Goal: Task Accomplishment & Management: Use online tool/utility

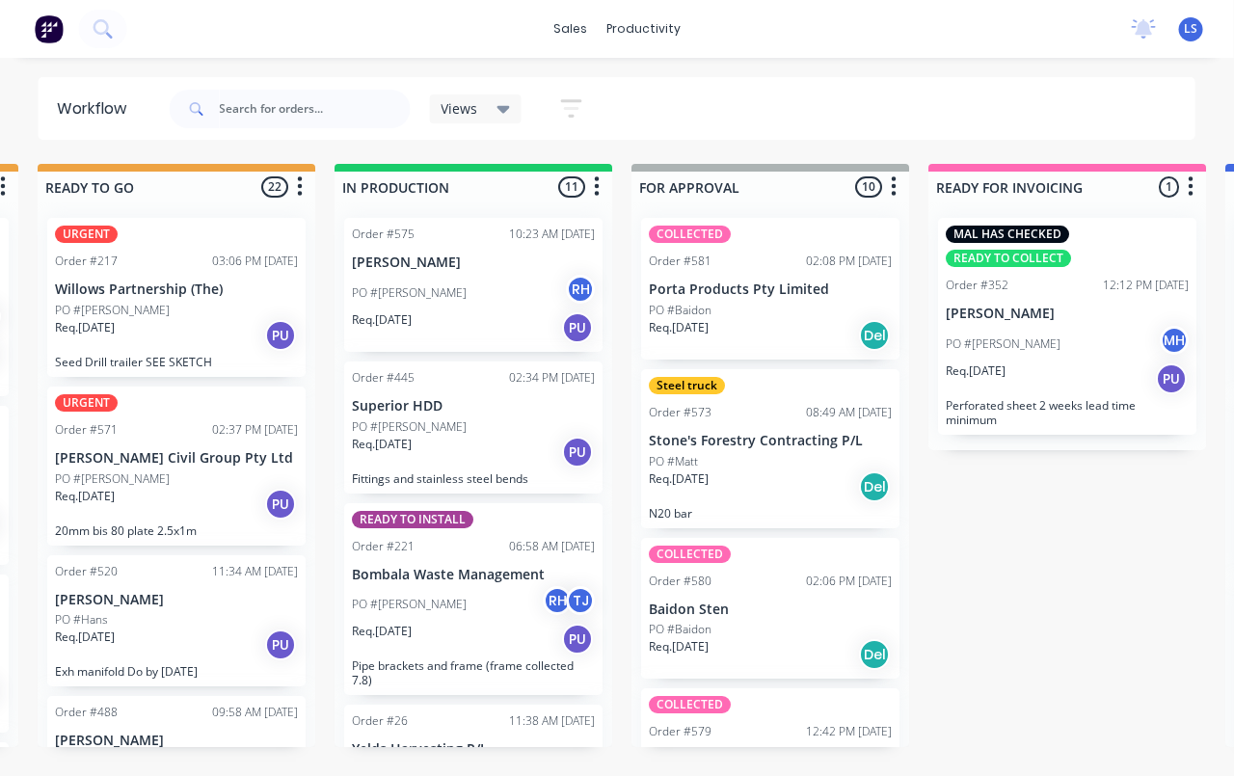
scroll to position [0, 896]
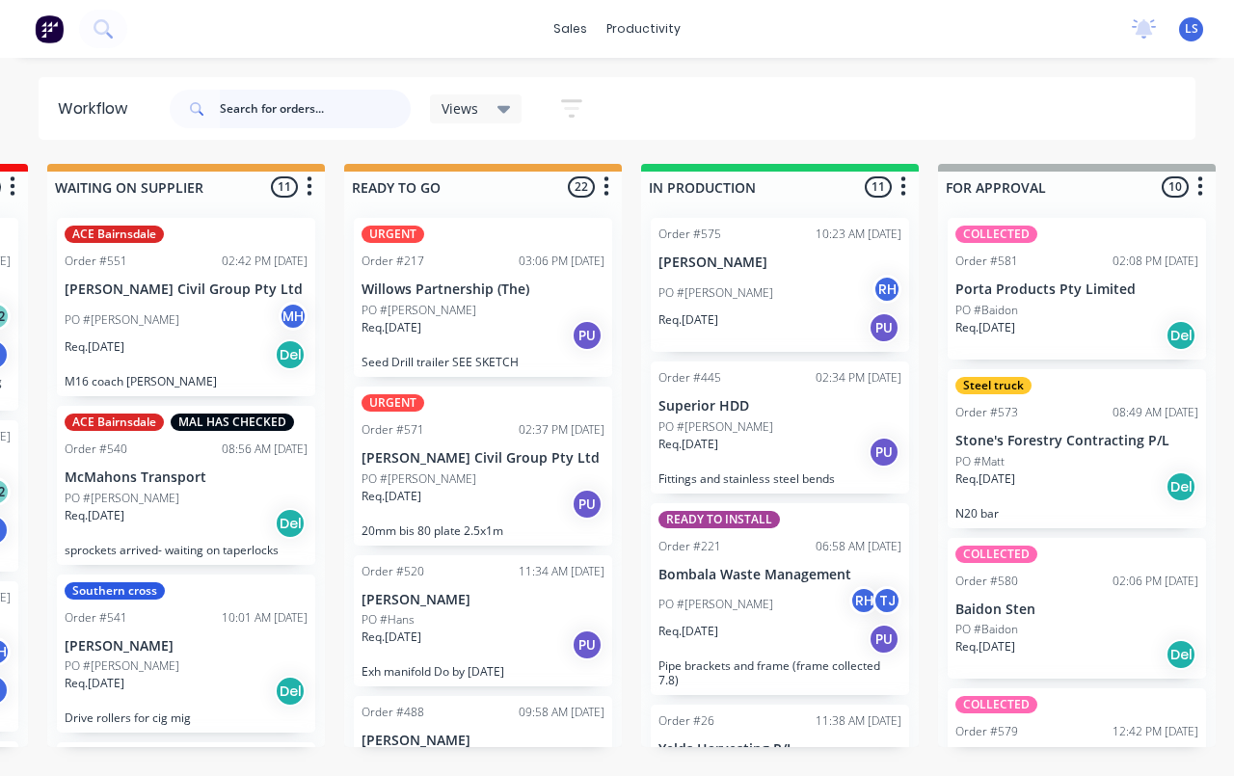
click at [258, 122] on input "text" at bounding box center [315, 109] width 191 height 39
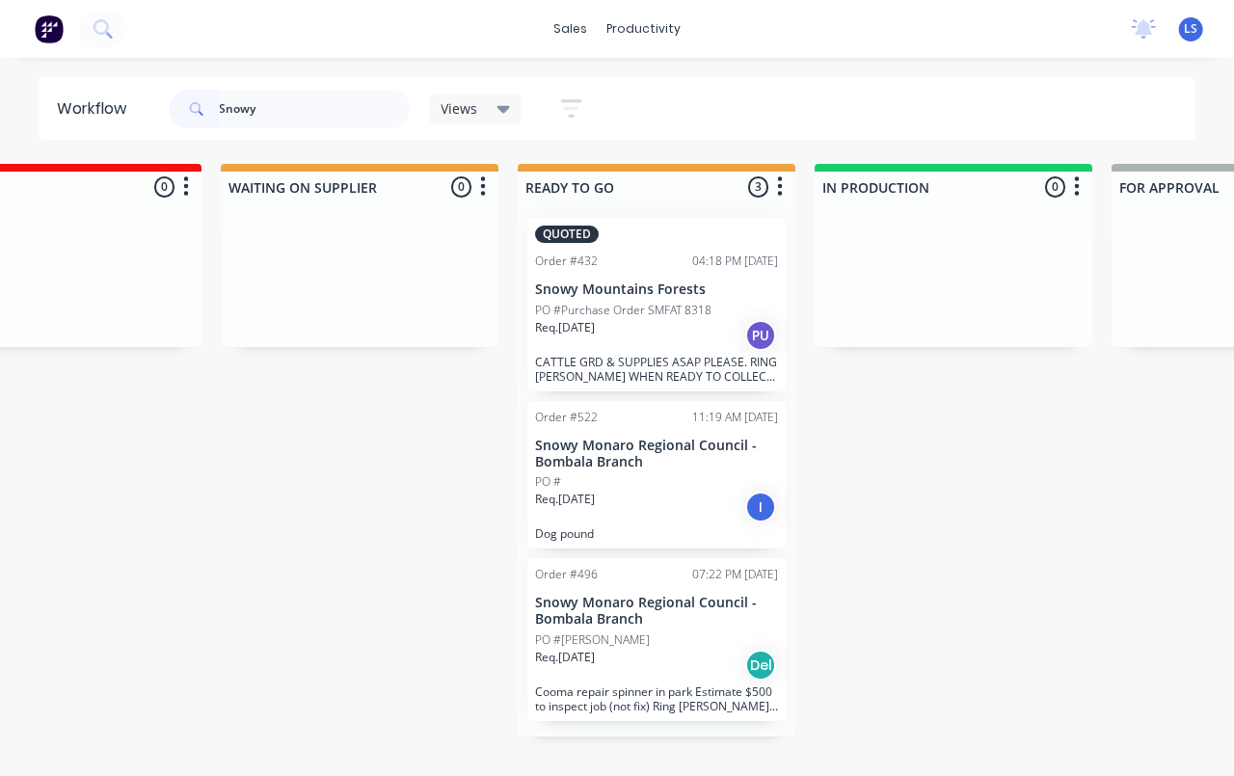
scroll to position [0, 418]
type input "Snowy"
click at [690, 322] on div "Req. [DATE] PU" at bounding box center [653, 335] width 243 height 33
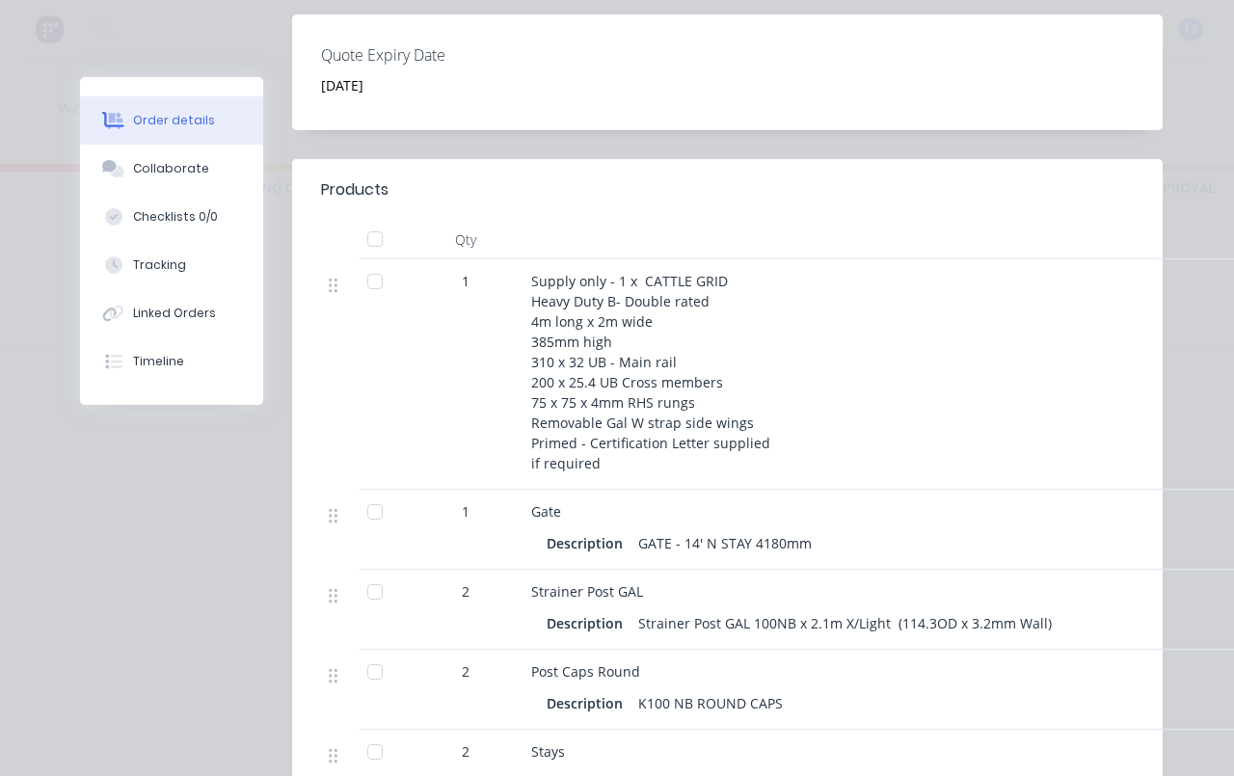
scroll to position [681, 0]
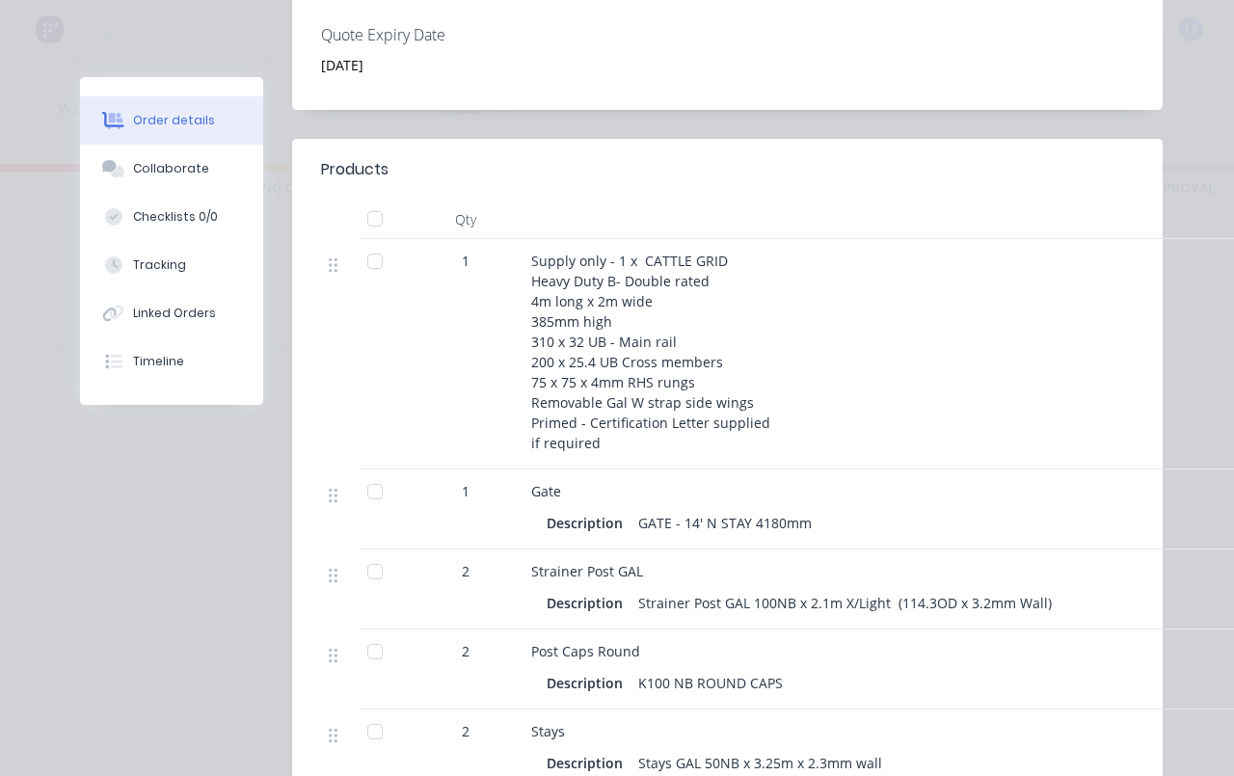
click at [154, 282] on button "Tracking" at bounding box center [171, 265] width 183 height 48
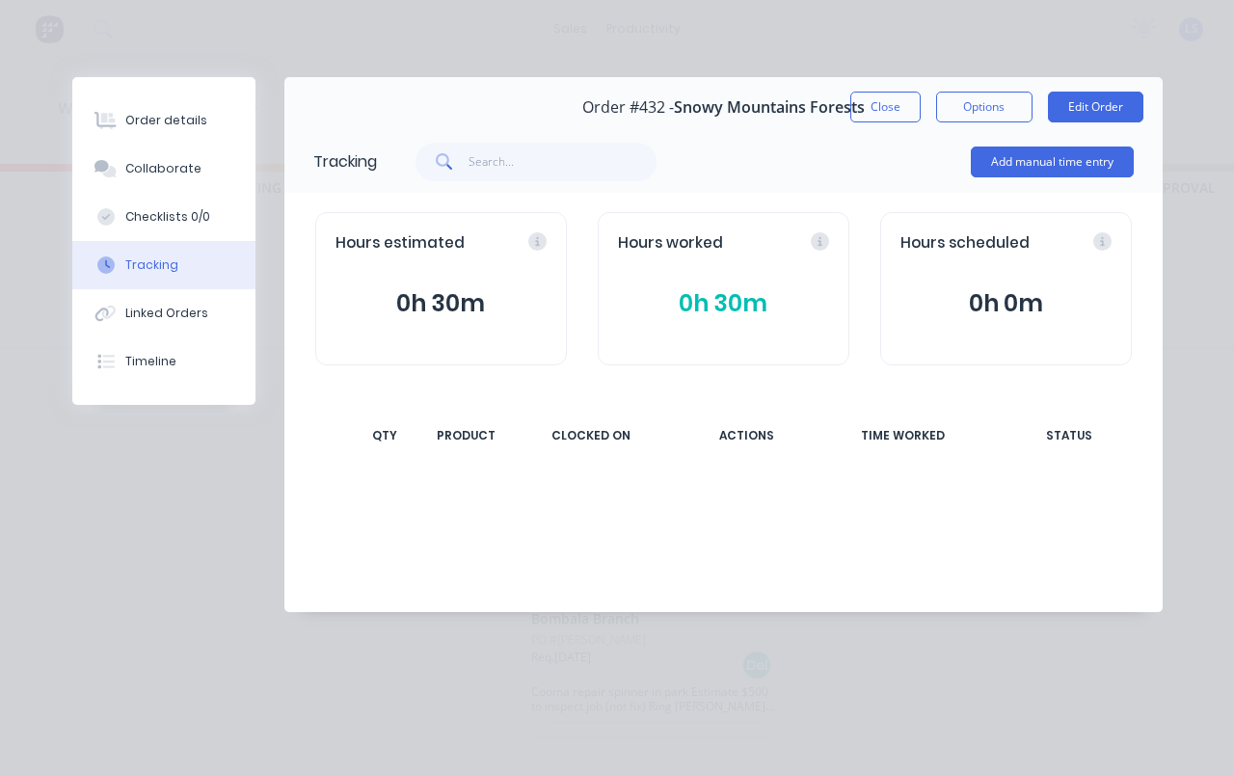
scroll to position [0, 0]
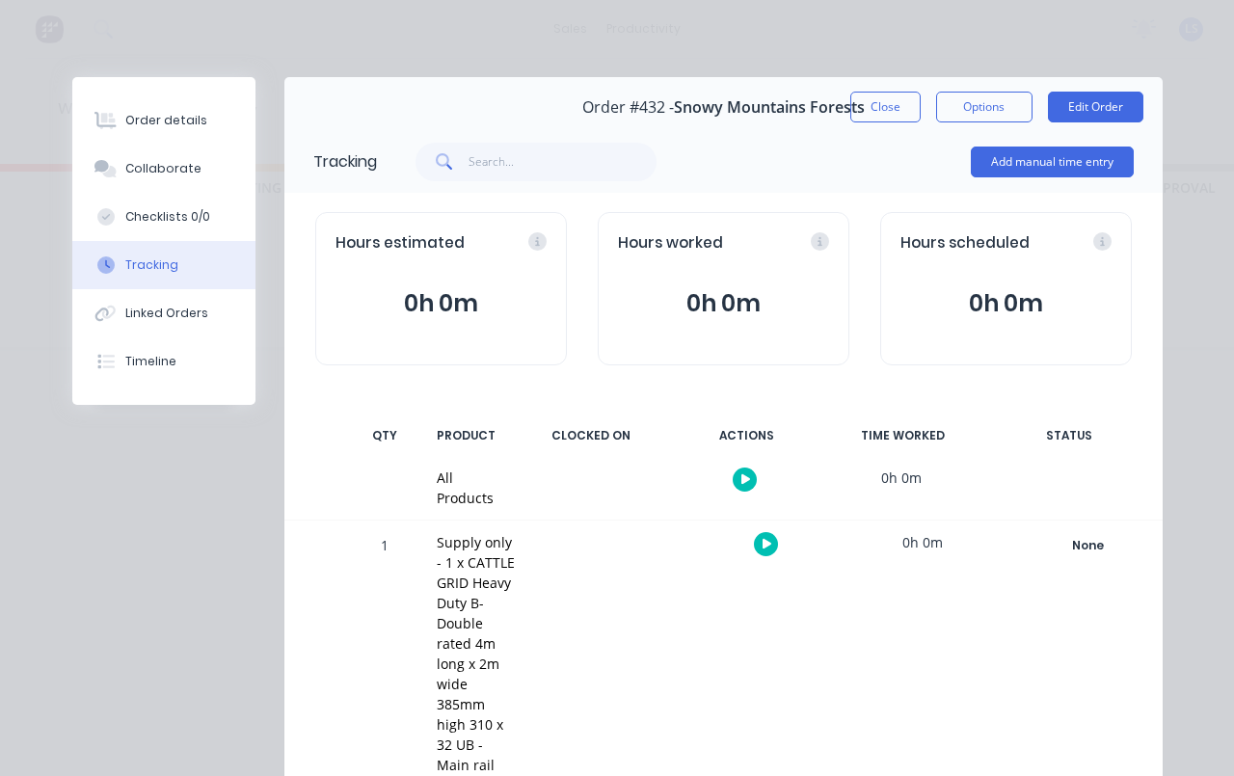
click at [1081, 171] on button "Add manual time entry" at bounding box center [1052, 162] width 163 height 31
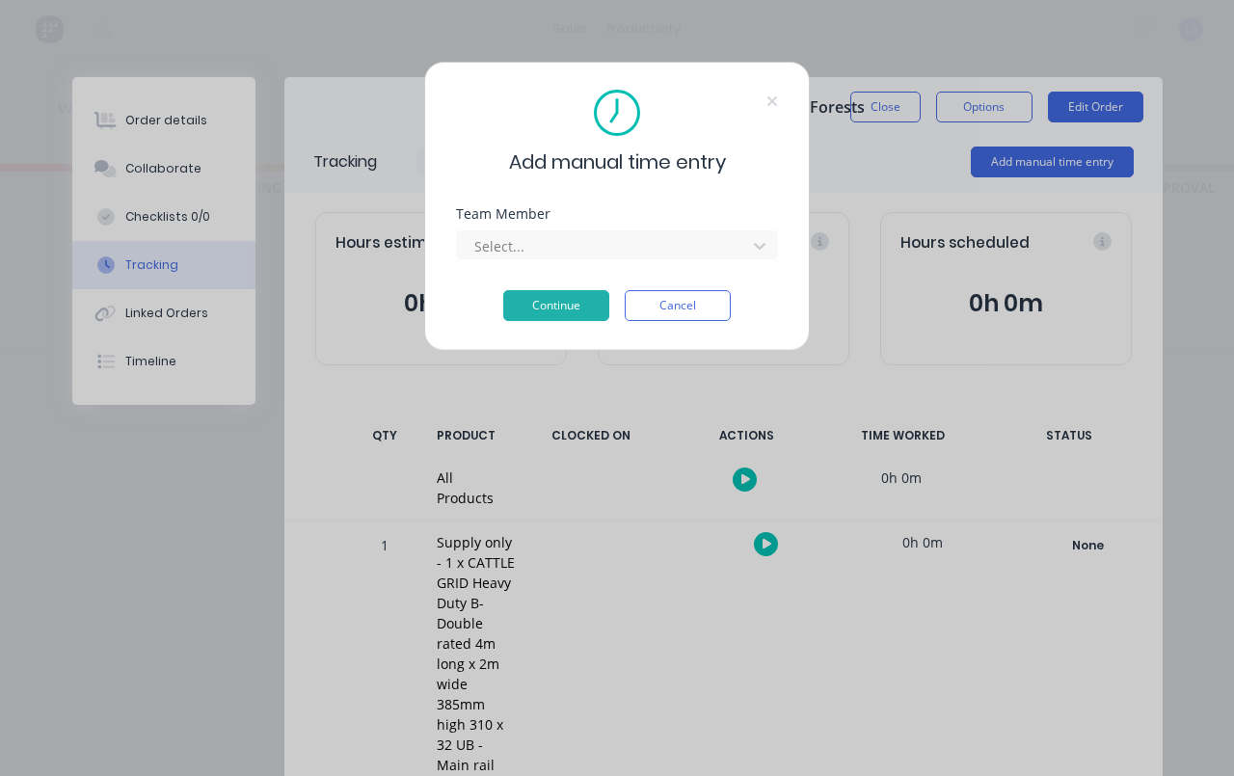
click at [672, 246] on div at bounding box center [605, 246] width 264 height 24
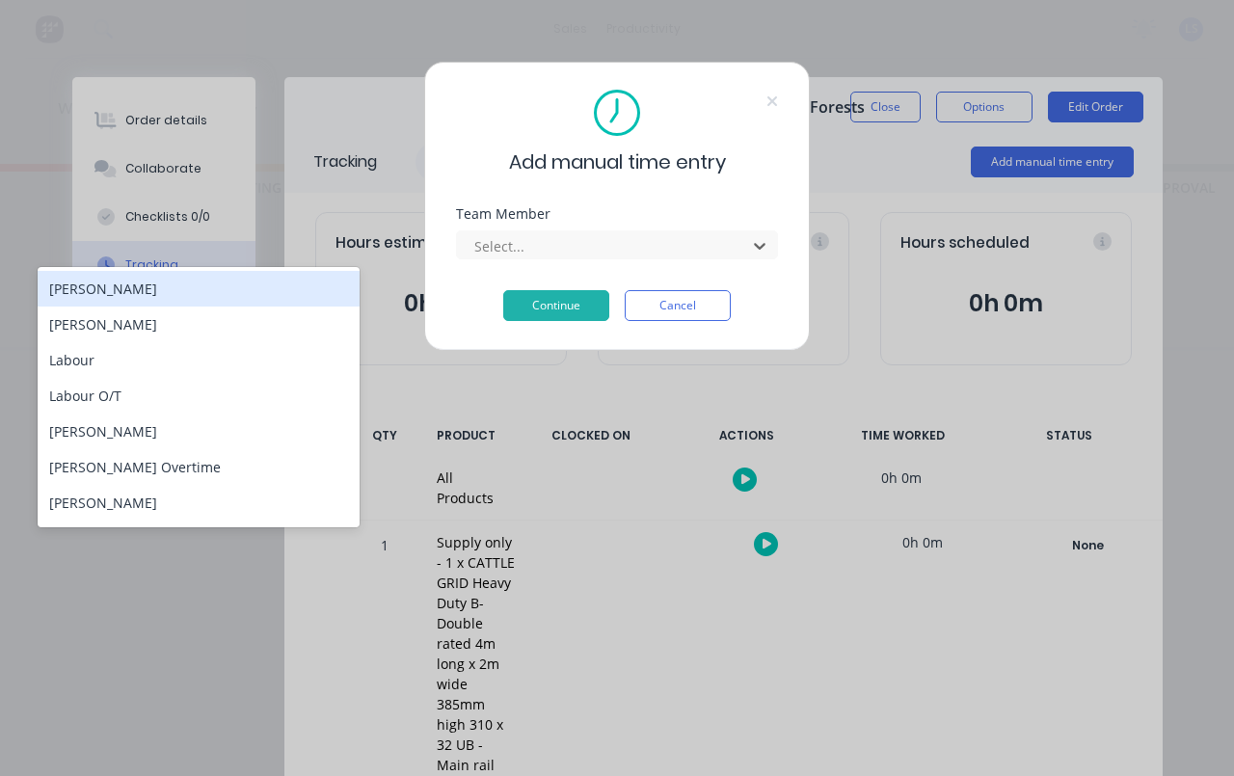
scroll to position [0, 418]
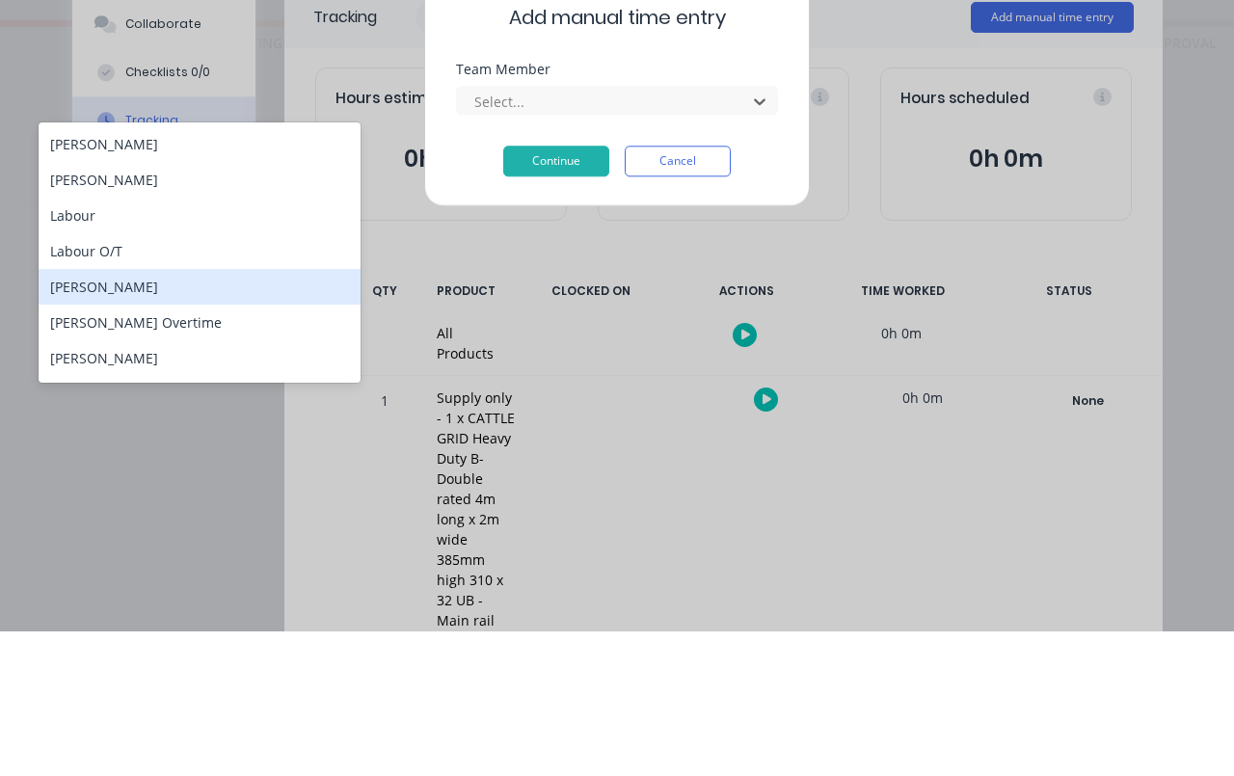
click at [138, 414] on div "[PERSON_NAME]" at bounding box center [200, 432] width 322 height 36
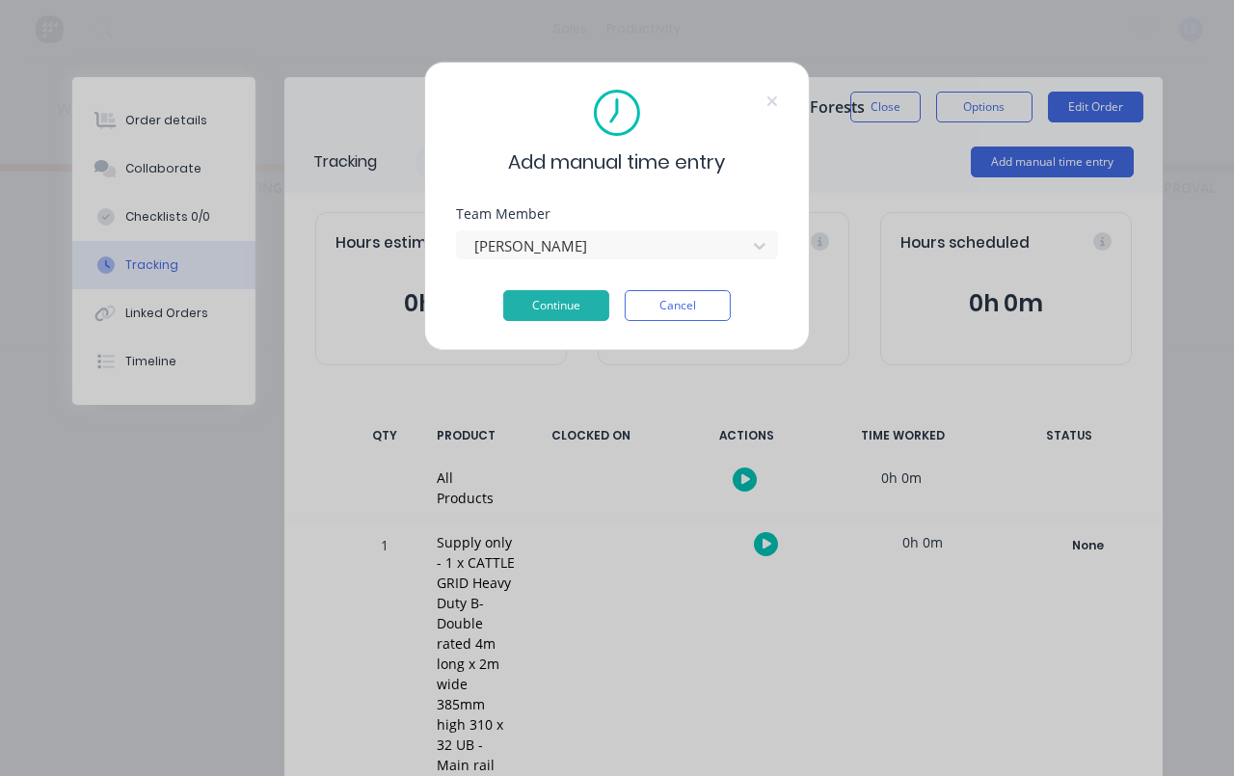
click at [560, 315] on button "Continue" at bounding box center [556, 305] width 106 height 31
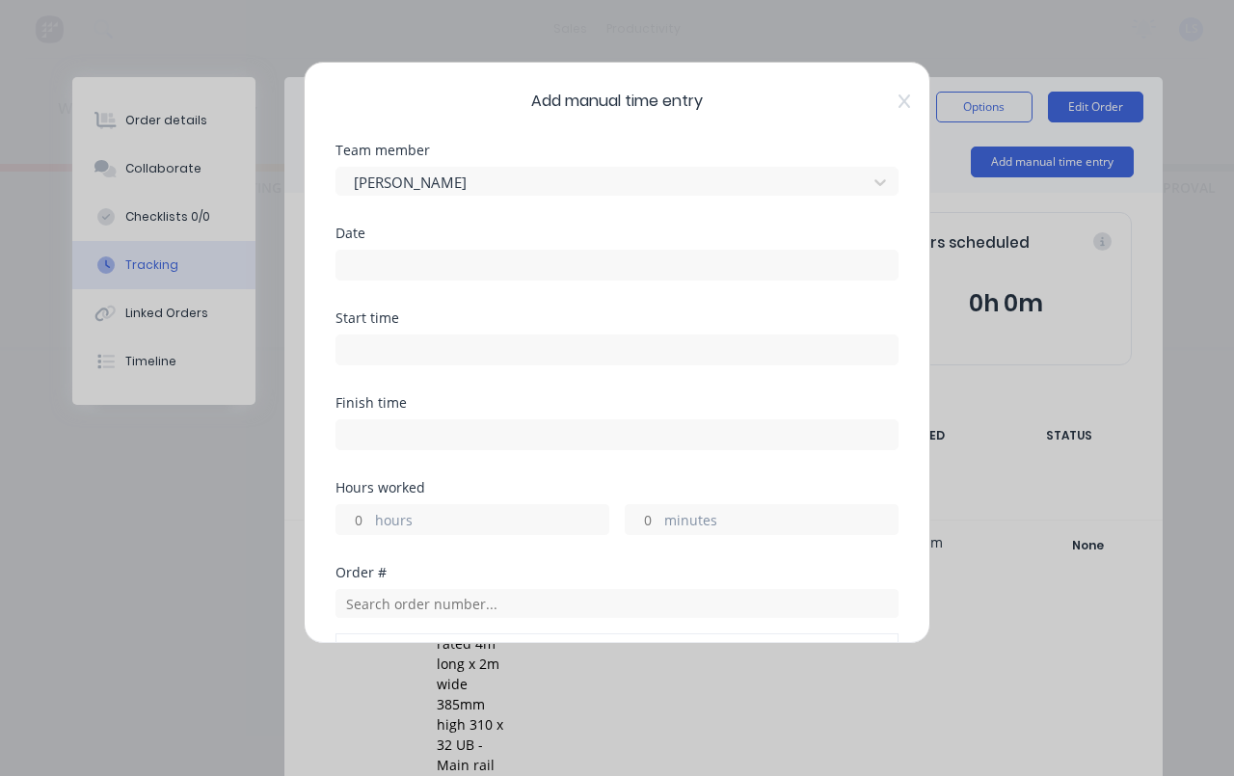
click at [486, 261] on input at bounding box center [617, 265] width 561 height 29
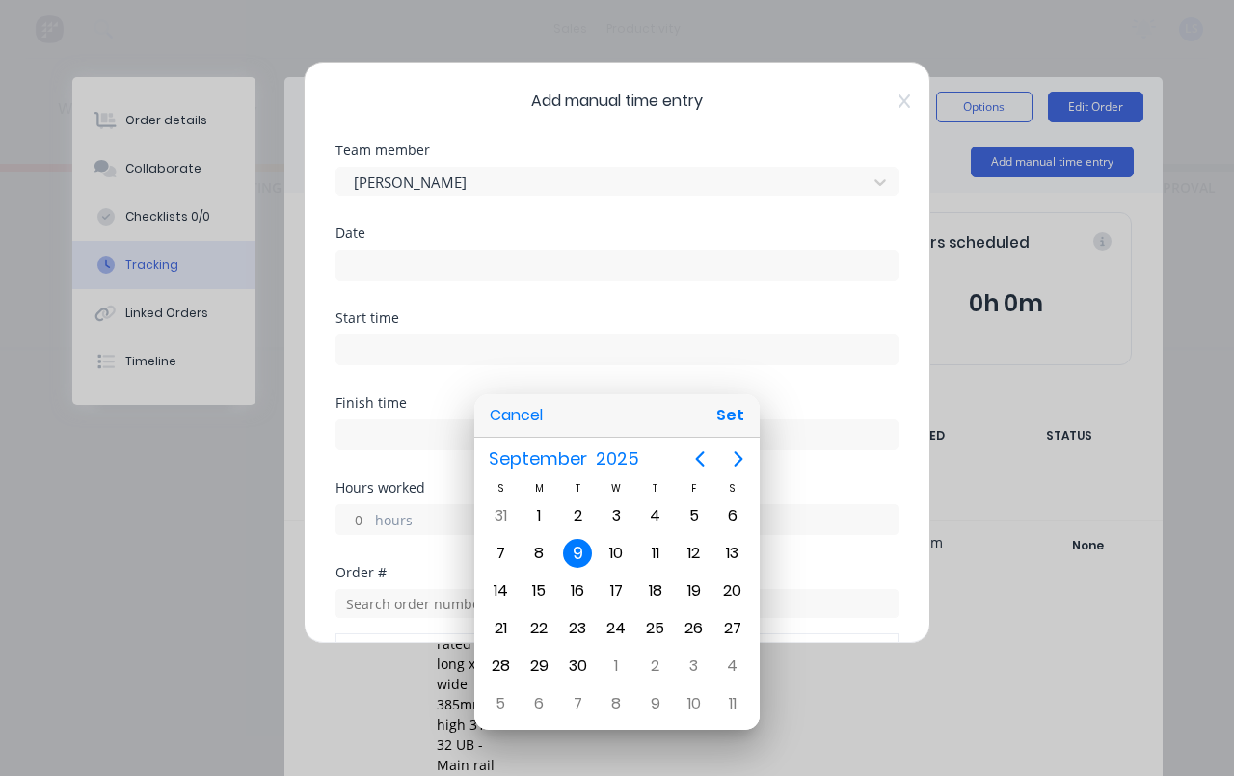
click at [741, 415] on button "Set" at bounding box center [730, 415] width 43 height 35
type input "[DATE]"
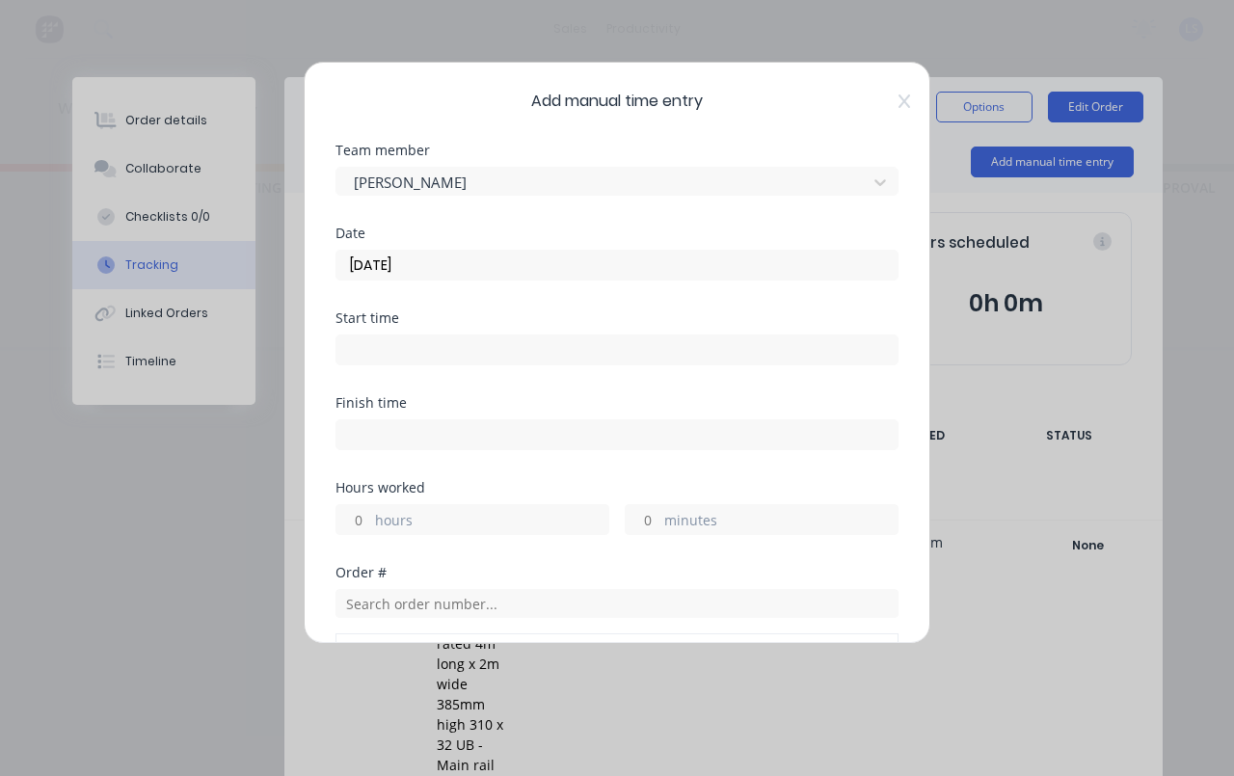
click at [646, 353] on input at bounding box center [617, 350] width 561 height 29
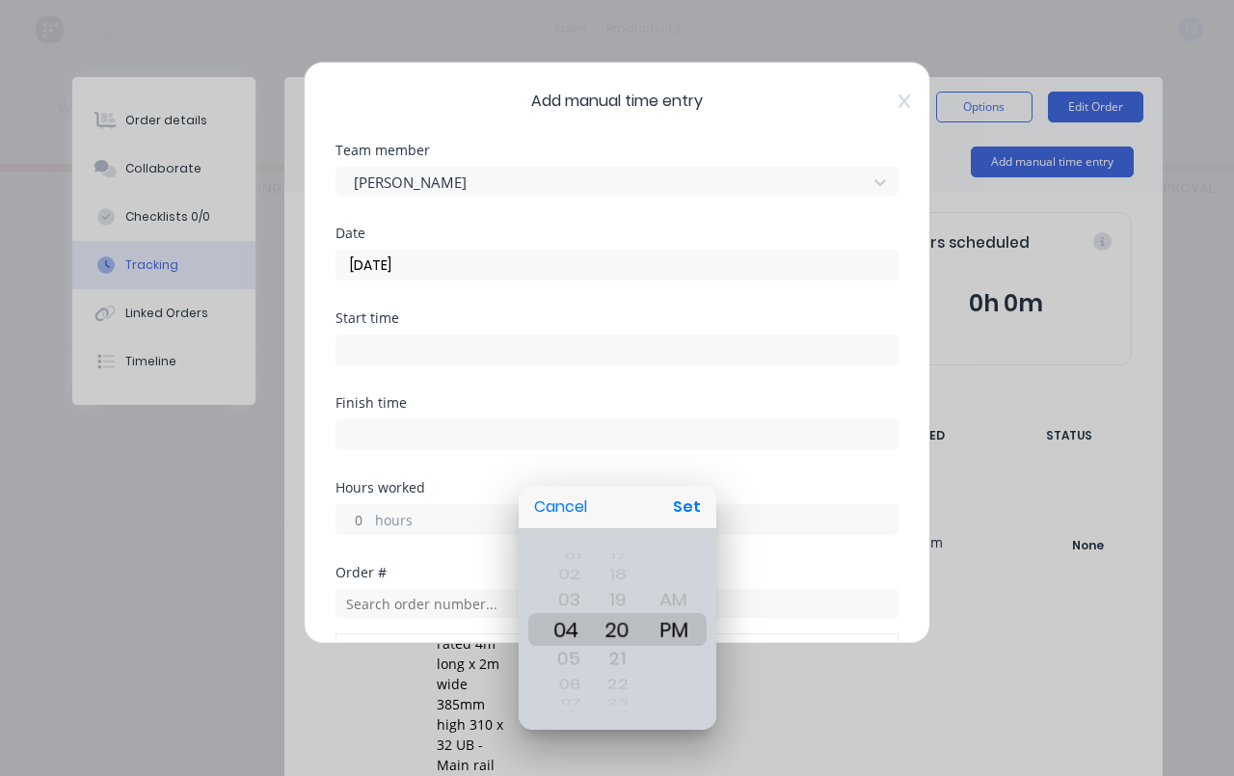
click at [691, 512] on button "Set" at bounding box center [686, 507] width 43 height 35
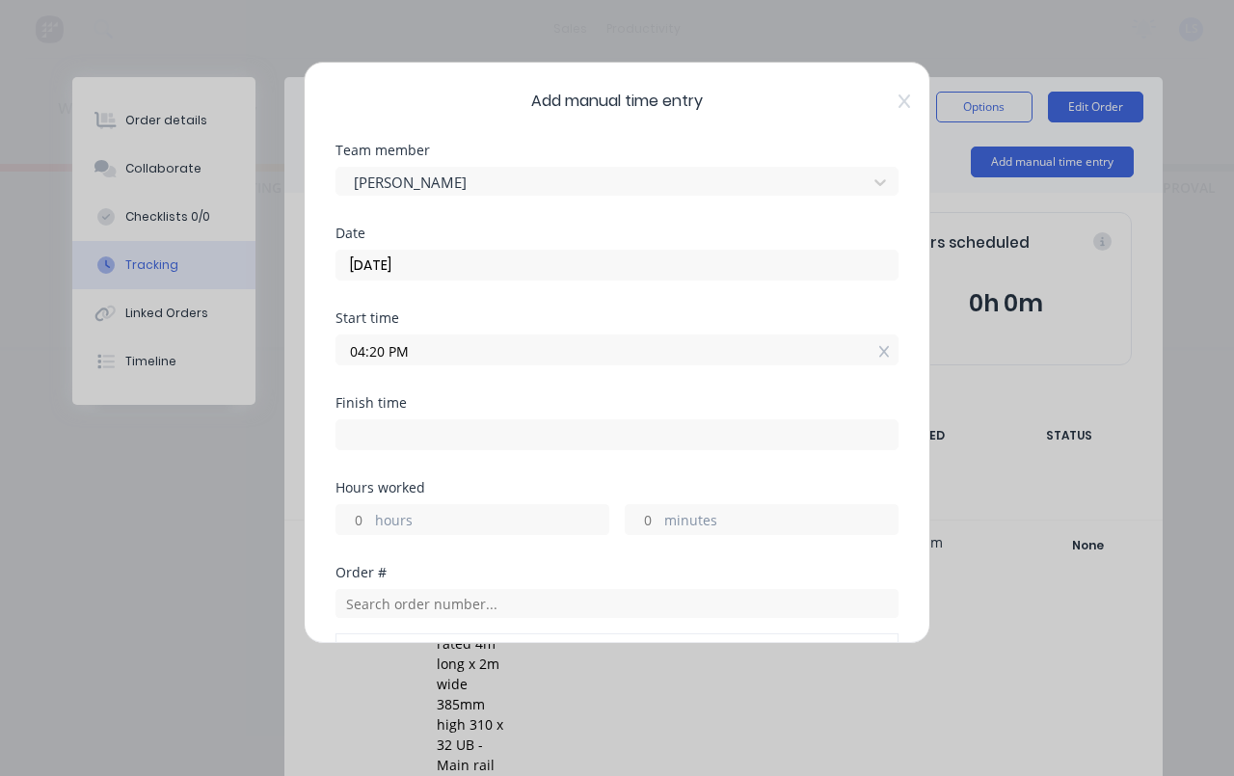
click at [734, 361] on input "04:20 PM" at bounding box center [617, 350] width 561 height 29
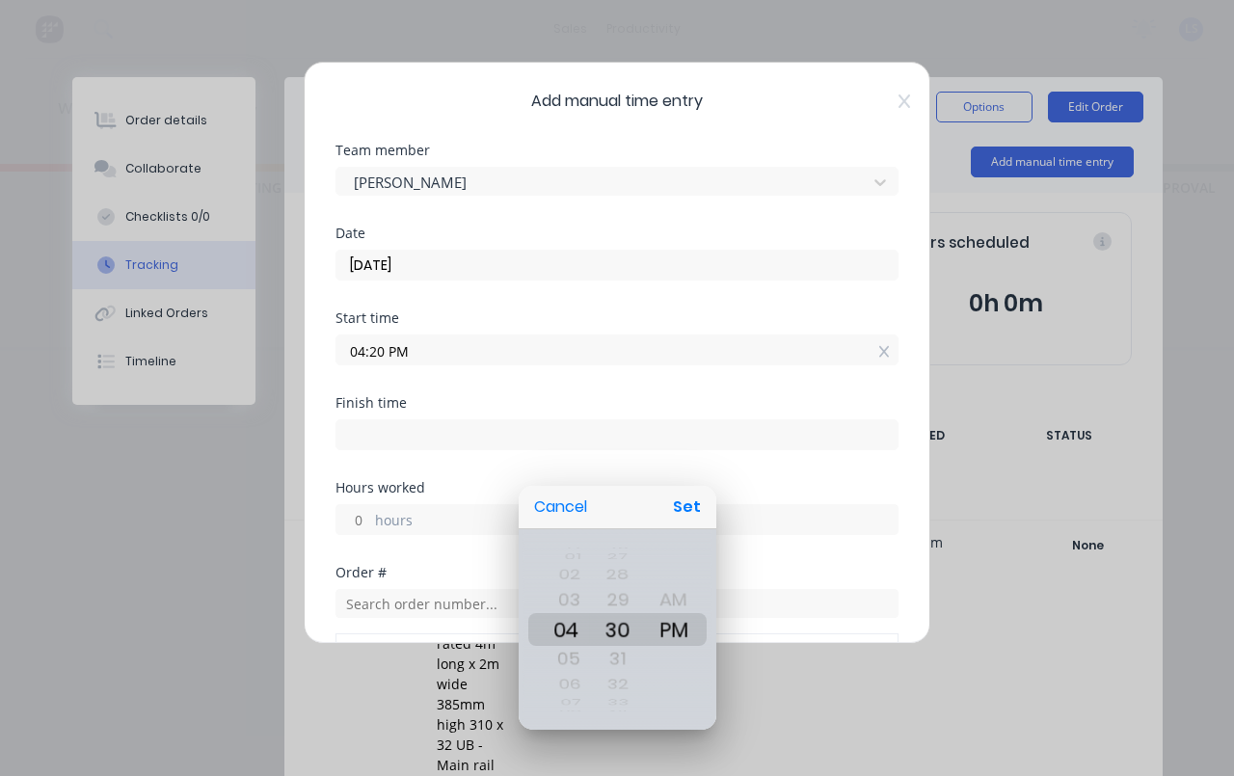
click at [693, 507] on button "Set" at bounding box center [686, 507] width 43 height 35
type input "04:30 PM"
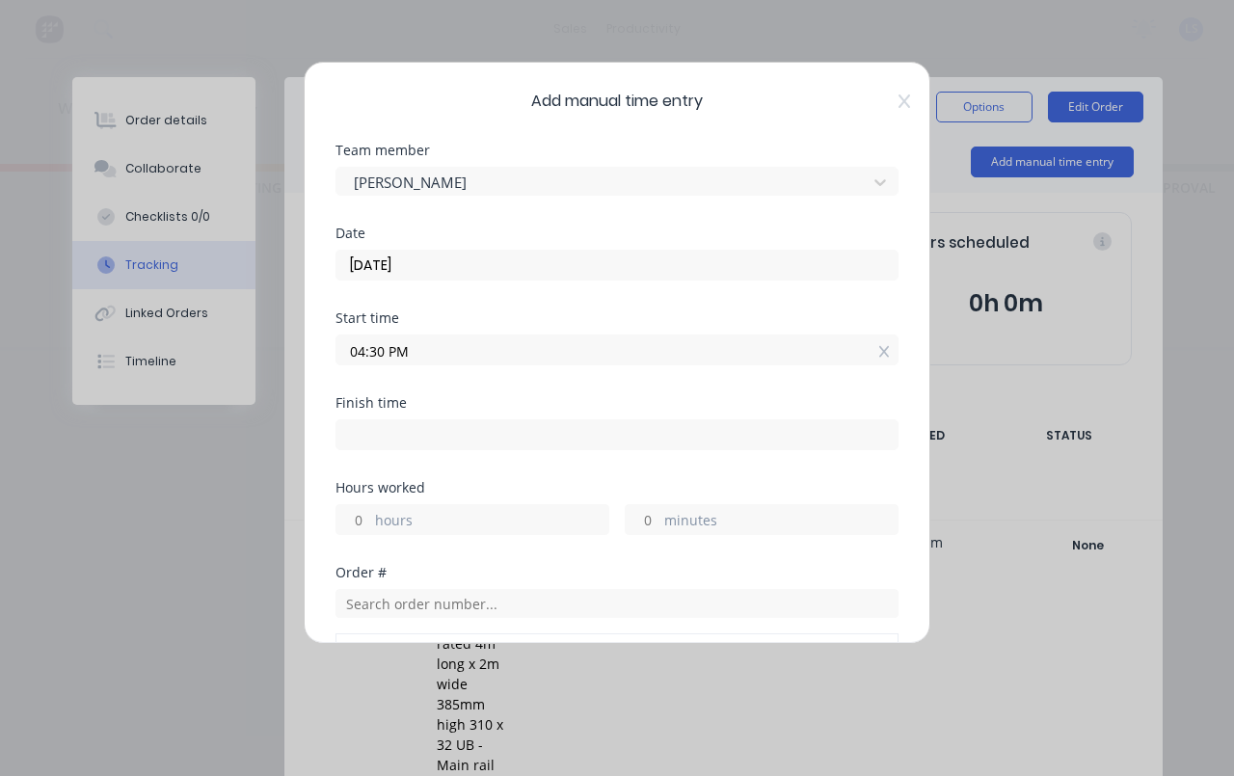
click at [668, 527] on label "minutes" at bounding box center [781, 522] width 233 height 24
click at [660, 527] on input "minutes" at bounding box center [643, 519] width 34 height 29
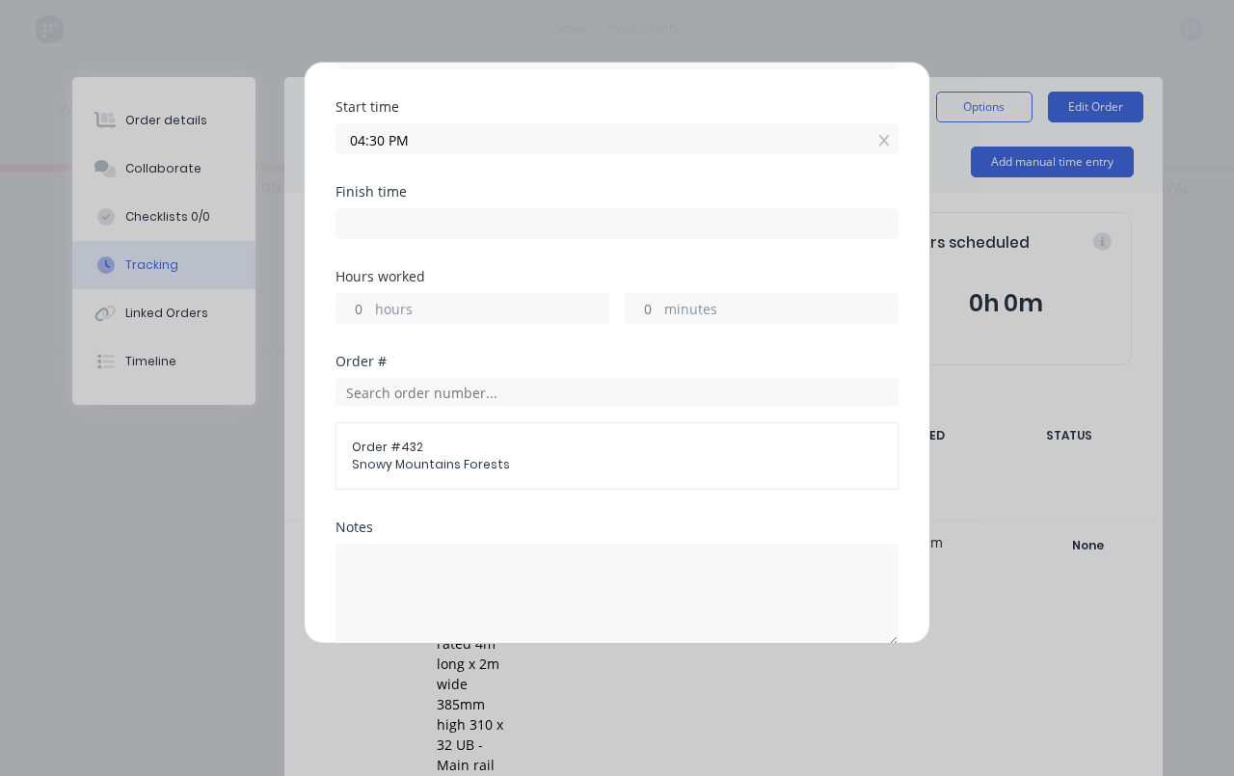
scroll to position [232, 0]
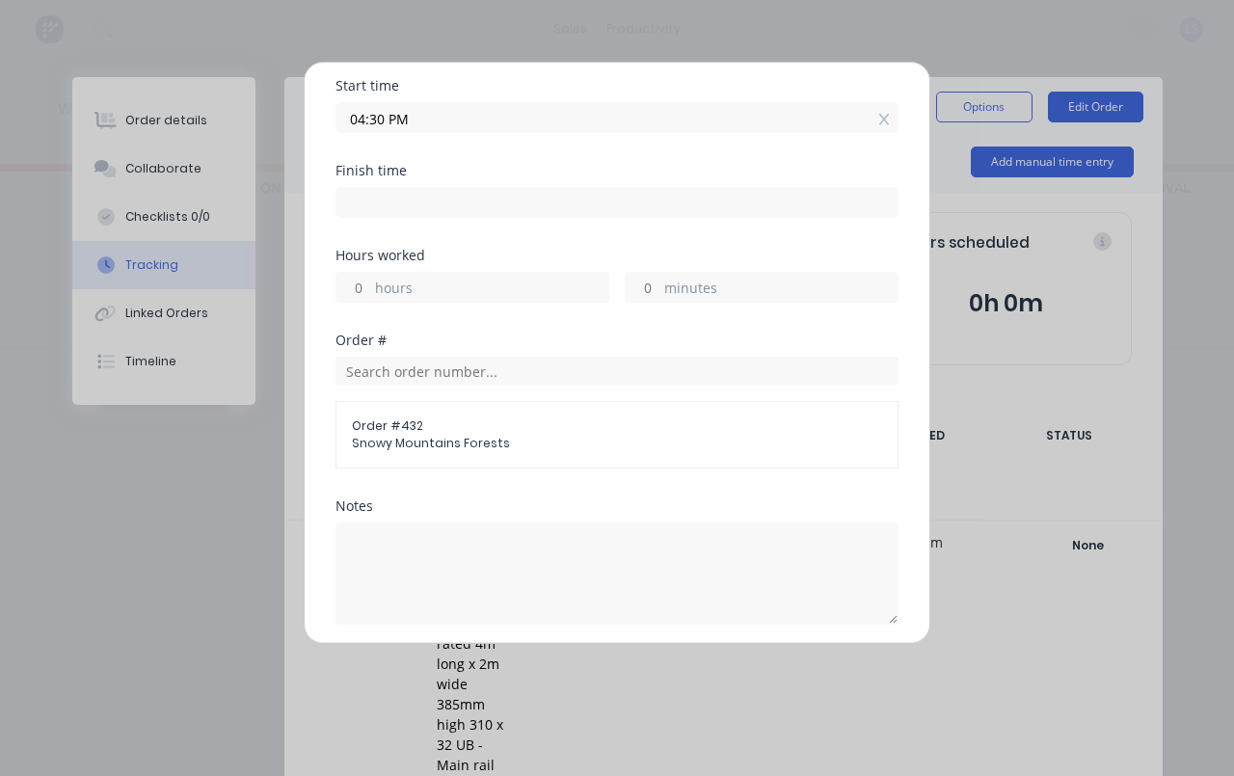
click at [602, 208] on input at bounding box center [617, 202] width 561 height 29
type input "04:30 PM"
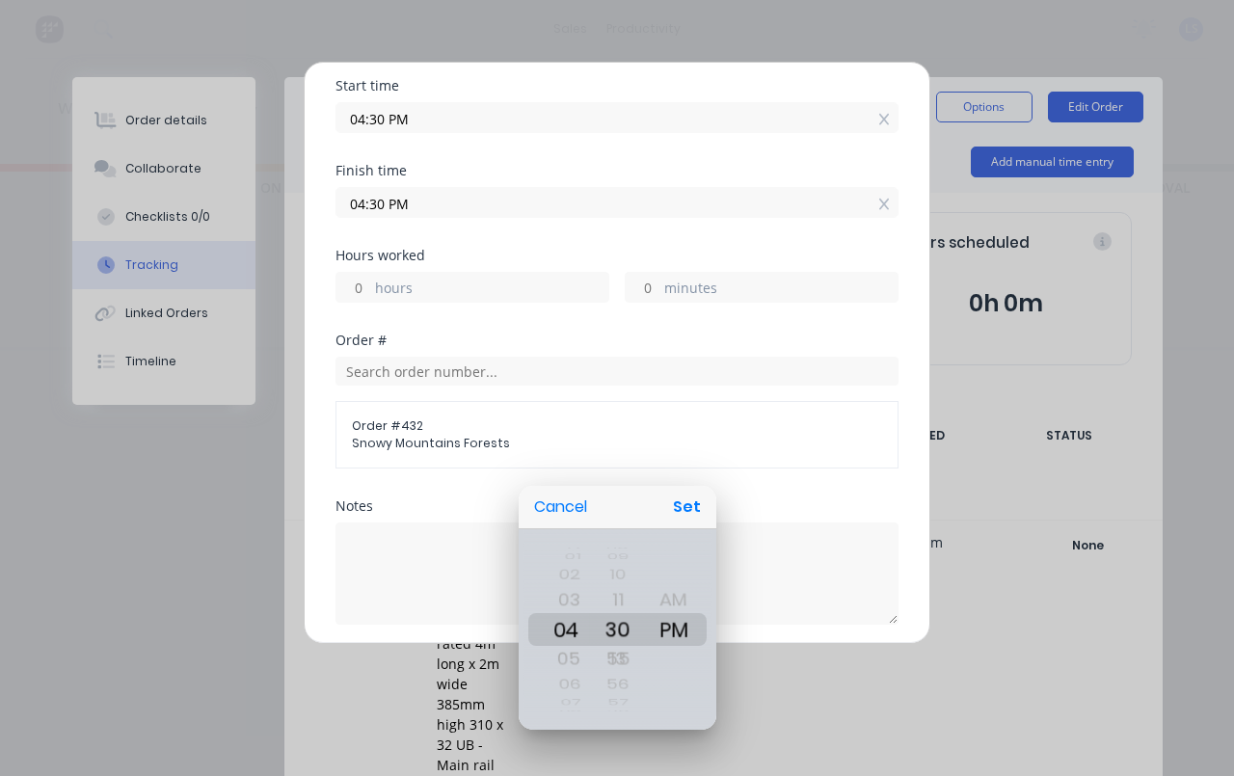
scroll to position [0, 444]
click at [541, 518] on button "Cancel" at bounding box center [561, 507] width 68 height 35
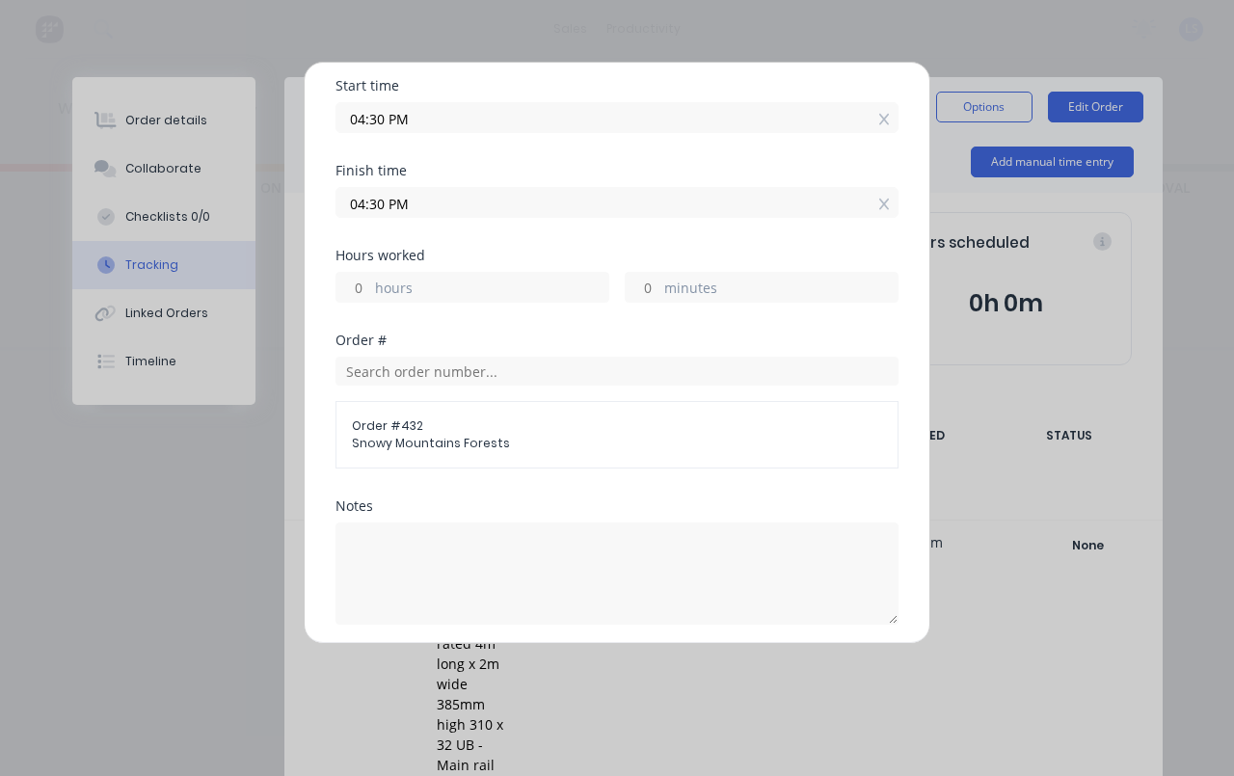
click at [707, 300] on label "minutes" at bounding box center [781, 290] width 233 height 24
click at [660, 300] on input "minutes" at bounding box center [643, 287] width 34 height 29
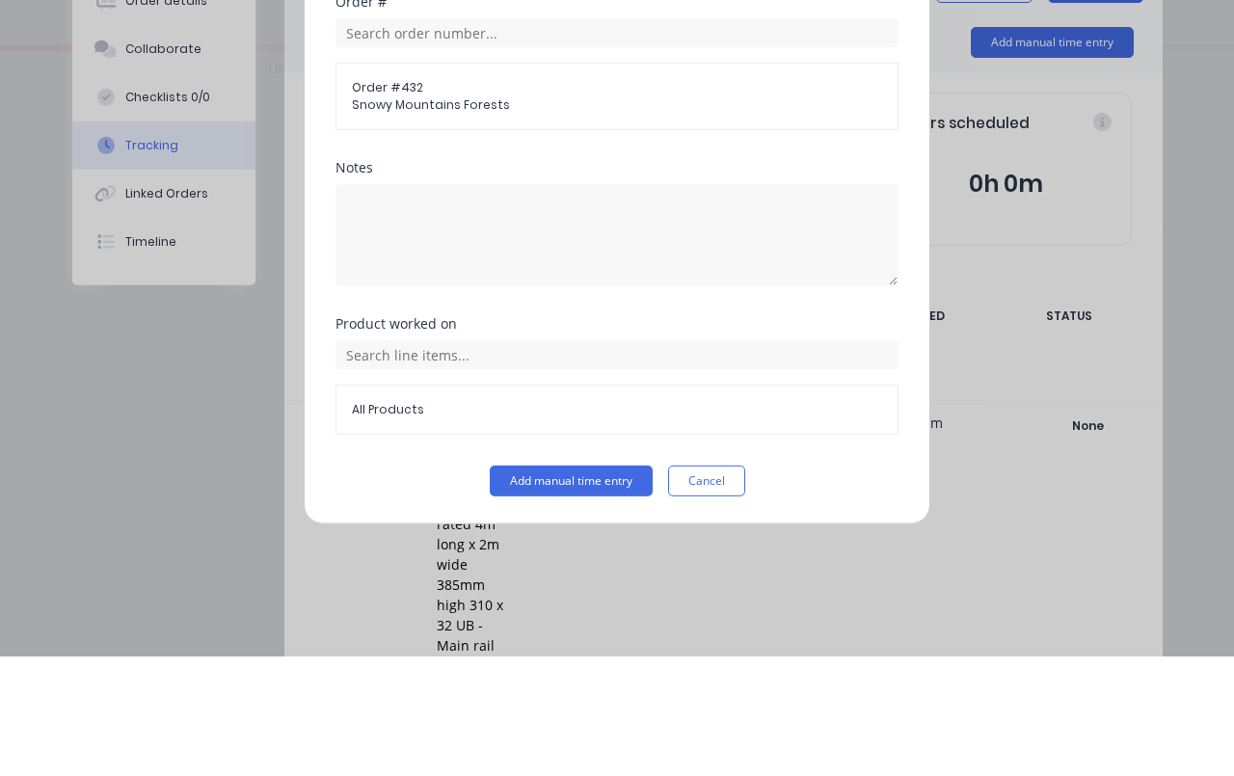
scroll to position [451, 0]
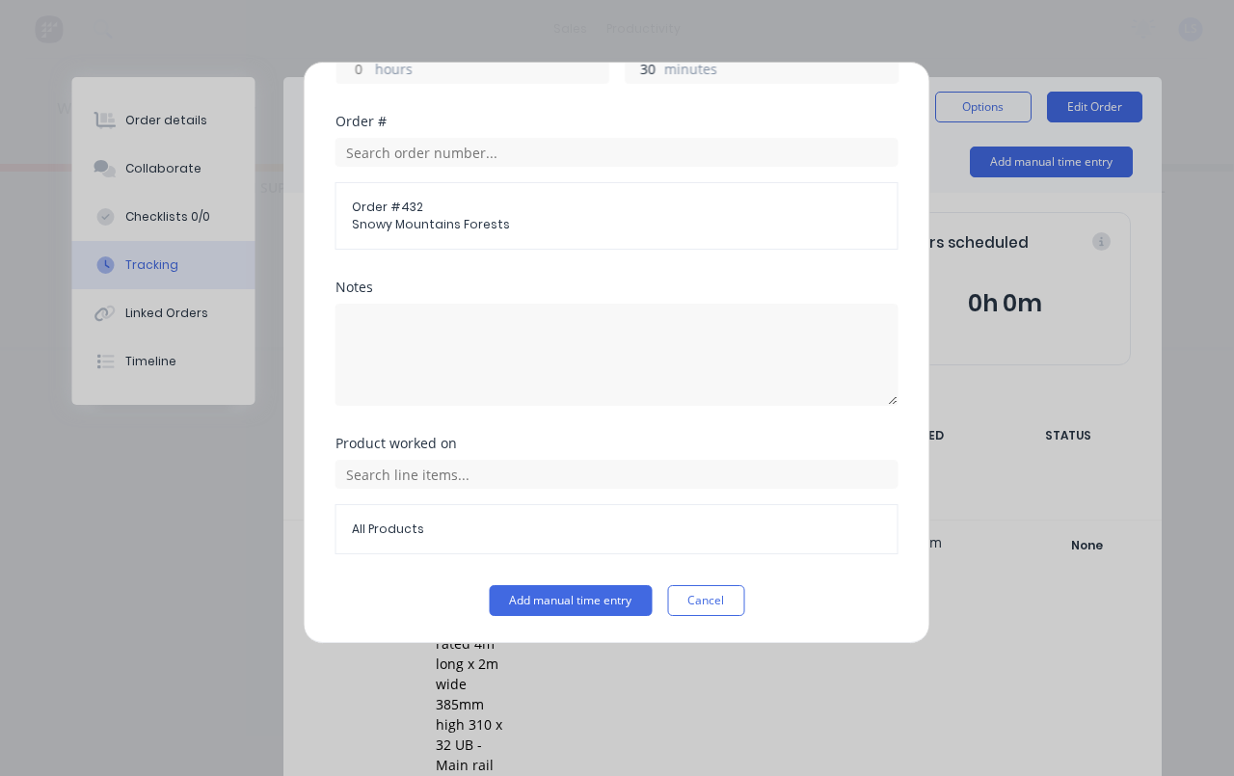
type input "30"
click at [567, 596] on button "Add manual time entry" at bounding box center [571, 600] width 163 height 31
type input "05:00 PM"
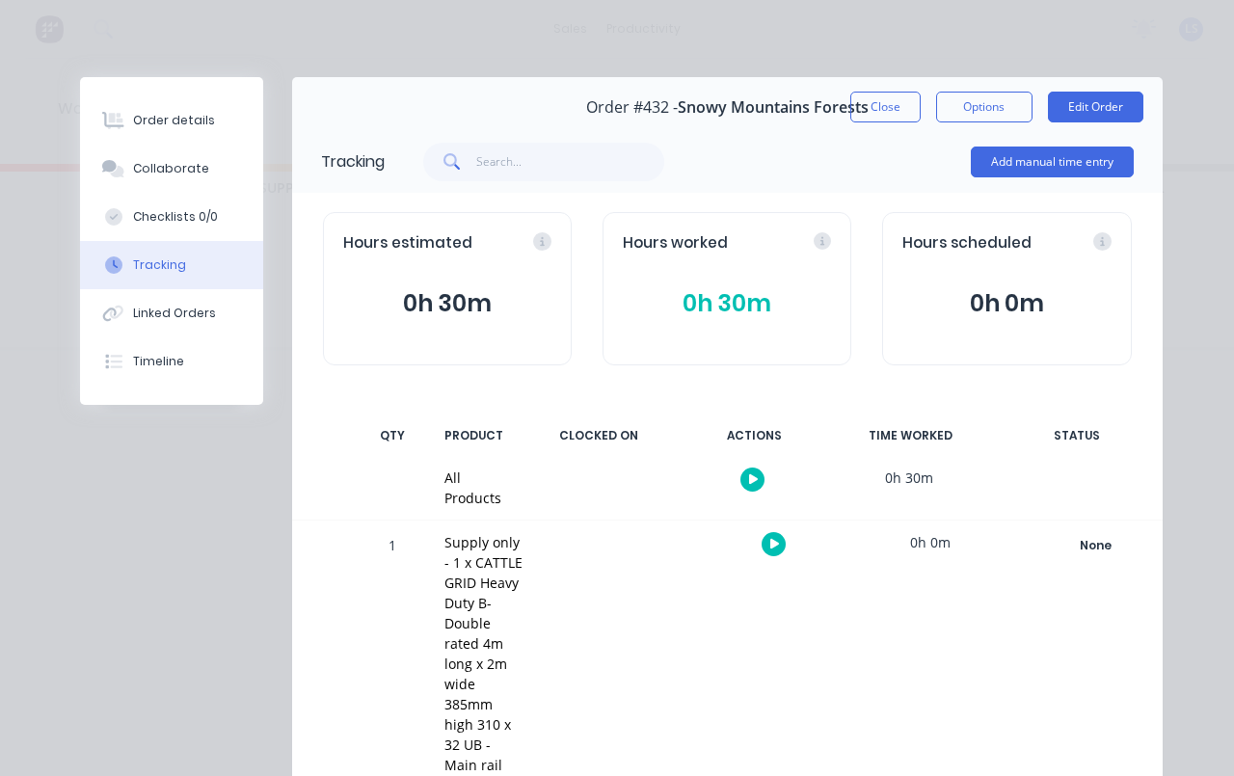
click at [891, 99] on button "Close" at bounding box center [886, 107] width 70 height 31
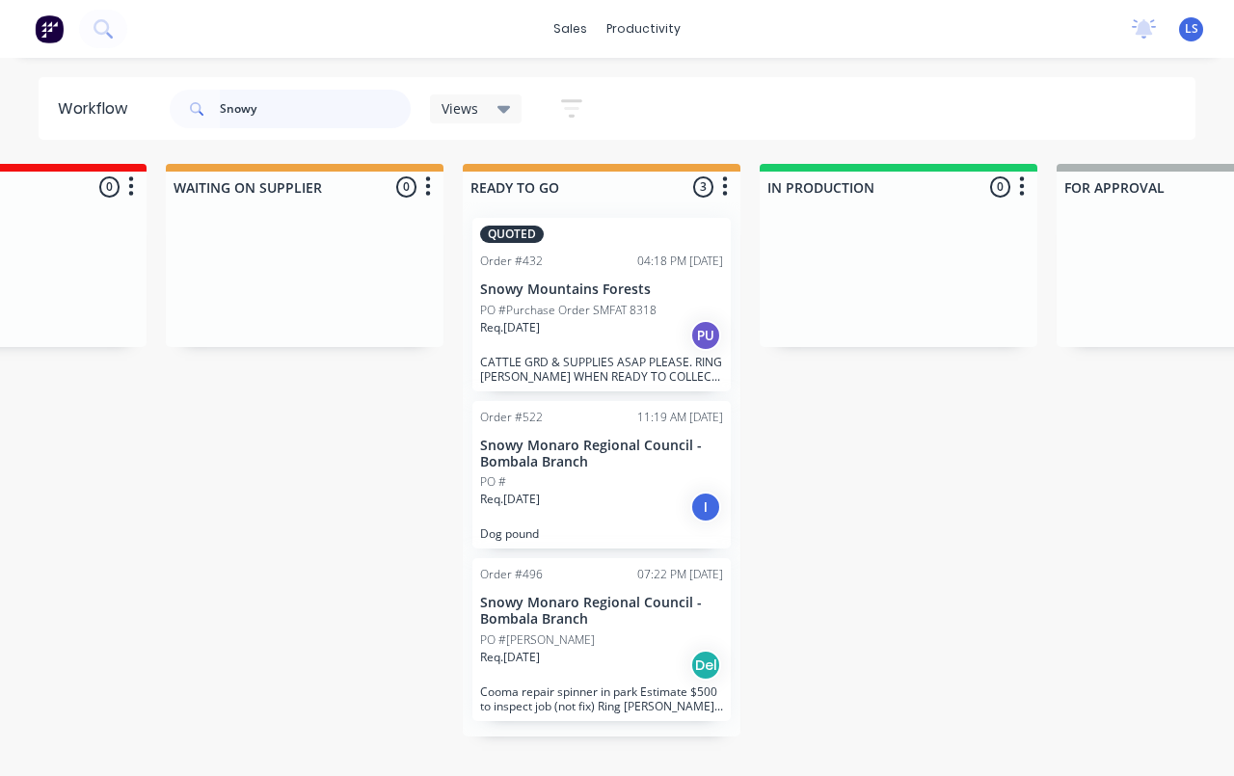
scroll to position [0, 469]
click at [346, 120] on input "Snowy" at bounding box center [315, 109] width 191 height 39
type input "S"
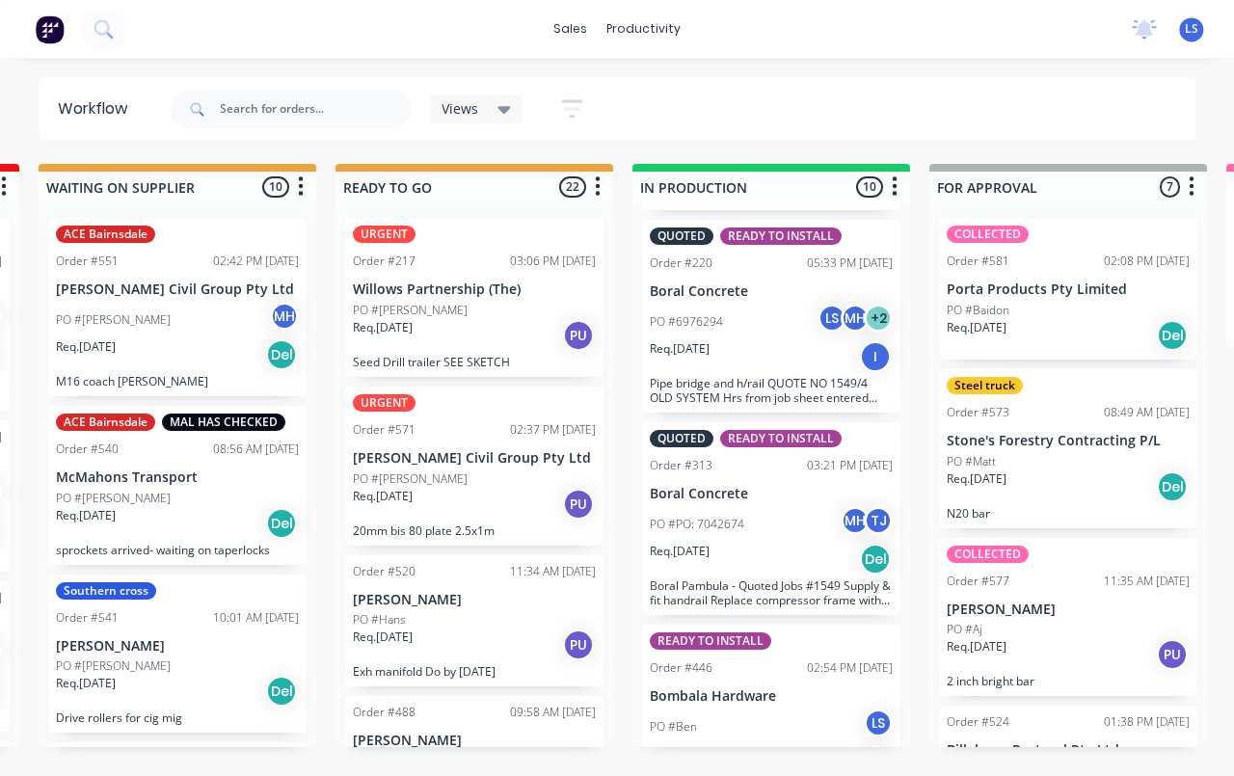
scroll to position [1235, 0]
